Goal: Entertainment & Leisure: Consume media (video, audio)

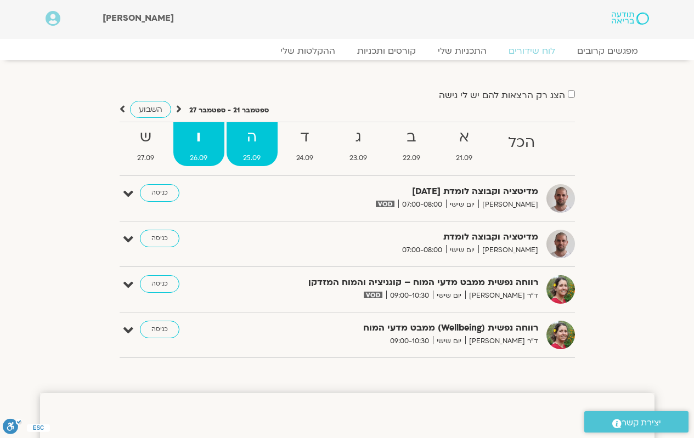
click at [258, 148] on strong "ה" at bounding box center [252, 137] width 51 height 25
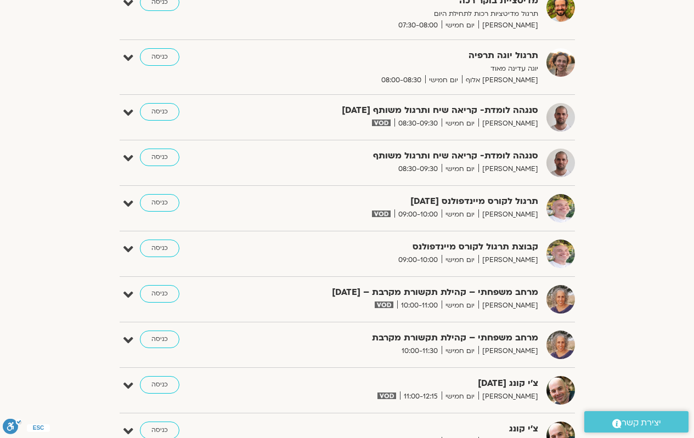
scroll to position [329, 0]
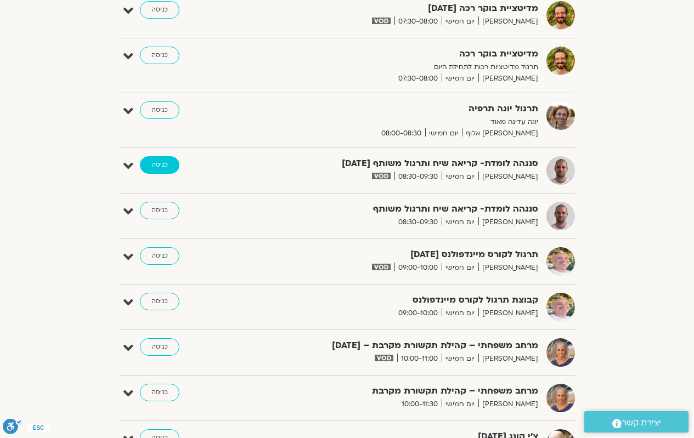
click at [165, 168] on link "כניסה" at bounding box center [159, 165] width 39 height 18
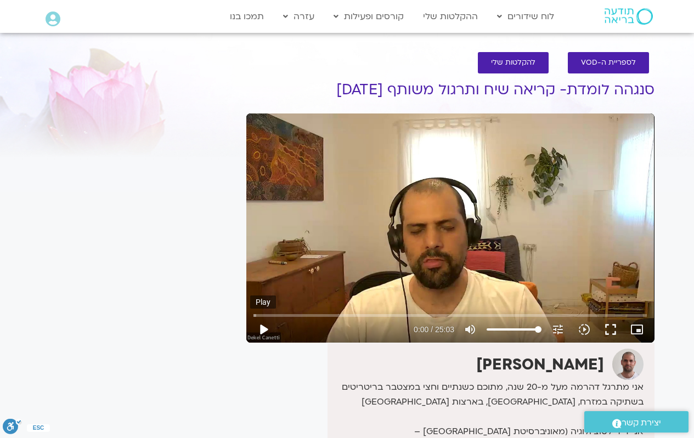
click at [262, 331] on button "play_arrow" at bounding box center [263, 329] width 26 height 26
click at [610, 329] on button "fullscreen" at bounding box center [610, 329] width 26 height 26
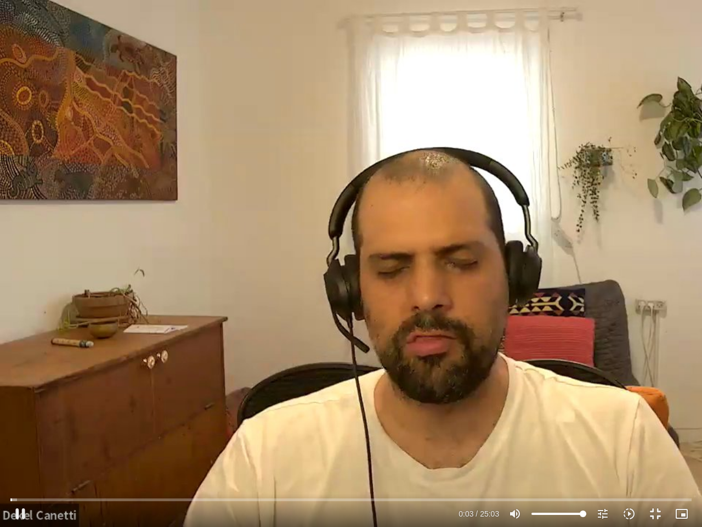
click at [300, 392] on div "Skip Ad 4:58 pause 0:03 / 25:03 volume_up Mute tune Resolution Auto 720p slow_m…" at bounding box center [351, 263] width 702 height 527
drag, startPoint x: 13, startPoint y: 498, endPoint x: 0, endPoint y: 500, distance: 13.3
click at [10, 438] on input "Seek" at bounding box center [350, 499] width 681 height 7
click at [21, 438] on button "play_arrow" at bounding box center [20, 513] width 26 height 26
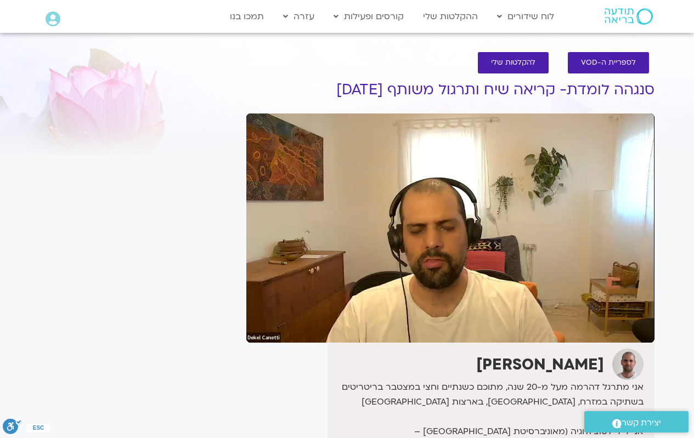
drag, startPoint x: 351, startPoint y: 197, endPoint x: 359, endPoint y: 189, distance: 11.3
click at [350, 197] on div "Skip Ad 8:47 pause 24:42 / 25:03 volume_up Mute tune Resolution Auto 720p slow_…" at bounding box center [450, 228] width 408 height 229
type input "1488.465546"
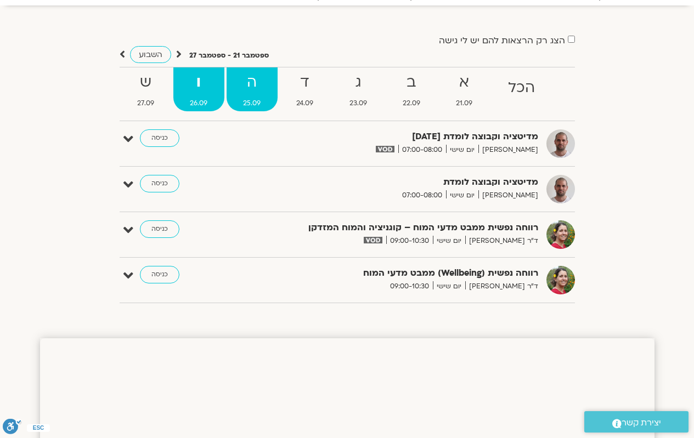
click at [264, 95] on link "ה 25.09" at bounding box center [252, 89] width 51 height 44
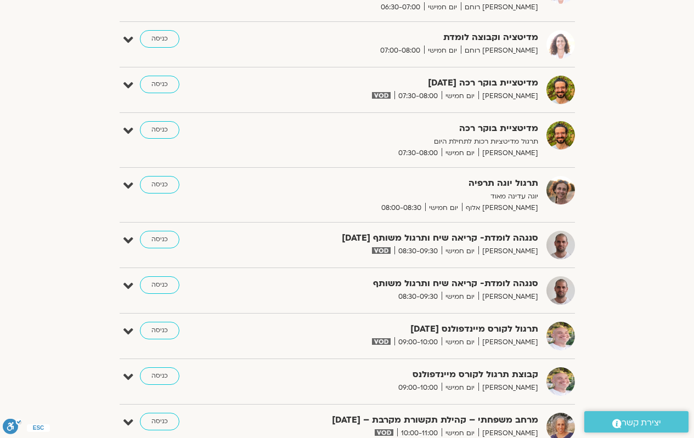
scroll to position [274, 0]
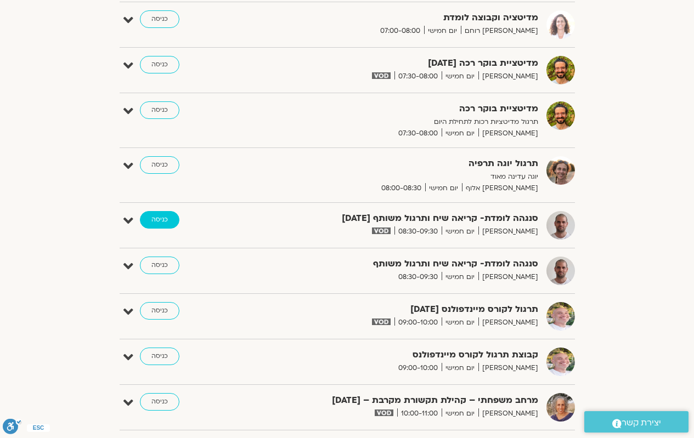
click at [166, 220] on link "כניסה" at bounding box center [159, 220] width 39 height 18
